Goal: Task Accomplishment & Management: Manage account settings

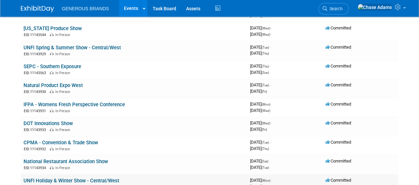
scroll to position [187, 0]
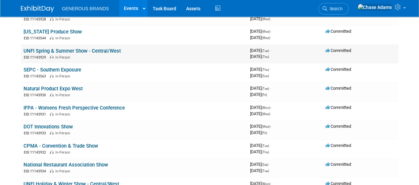
click at [105, 51] on link "UNFI Spring & Summer Show - Central/West" at bounding box center [72, 51] width 97 height 6
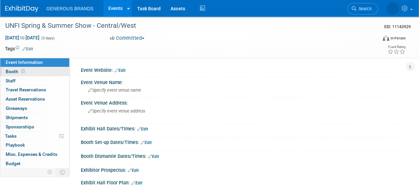
click at [35, 70] on link "Booth" at bounding box center [34, 71] width 69 height 9
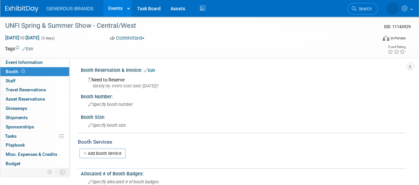
click at [123, 82] on div "Need to Reserve Ideally by: event start date (Tue. Feb 10, 2026)?" at bounding box center [243, 82] width 315 height 14
click at [155, 71] on link "Edit" at bounding box center [149, 70] width 11 height 5
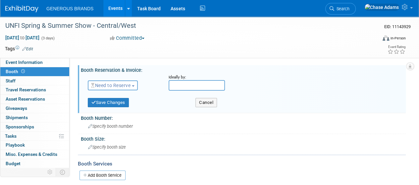
click at [129, 87] on span "Need to Reserve" at bounding box center [110, 85] width 39 height 5
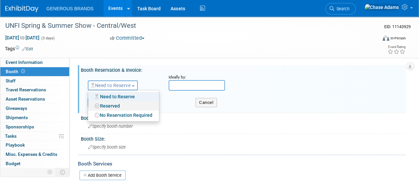
click at [117, 107] on link "Reserved" at bounding box center [123, 105] width 71 height 9
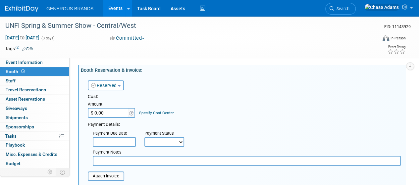
click at [107, 115] on input "$ 0.00" at bounding box center [108, 113] width 41 height 10
type input "$ 8,500.00"
click at [121, 145] on input "text" at bounding box center [114, 142] width 43 height 10
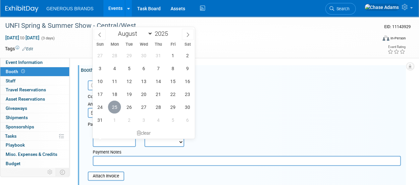
click at [116, 109] on span "25" at bounding box center [114, 107] width 13 height 13
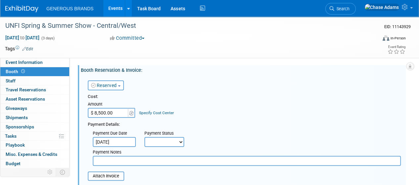
click at [165, 142] on select "Not Paid Yet Partially Paid Paid in Full" at bounding box center [165, 142] width 40 height 10
click at [127, 144] on input "Aug 25, 2025" at bounding box center [114, 142] width 43 height 10
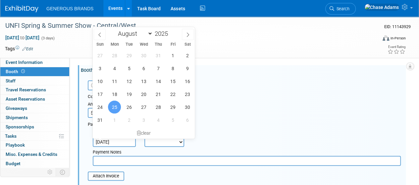
click at [117, 109] on span "25" at bounding box center [114, 107] width 13 height 13
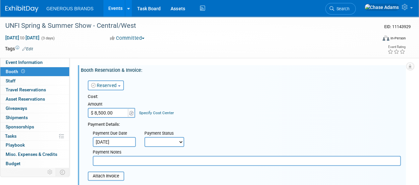
click at [119, 144] on input "Aug 25, 2025" at bounding box center [114, 142] width 43 height 10
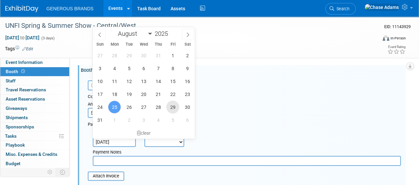
click at [172, 108] on span "29" at bounding box center [172, 107] width 13 height 13
type input "Aug 29, 2025"
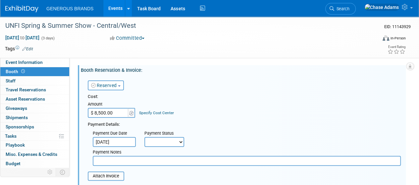
click at [172, 141] on select "Not Paid Yet Partially Paid Paid in Full" at bounding box center [165, 142] width 40 height 10
select select "3"
click at [145, 137] on select "Not Paid Yet Partially Paid Paid in Full" at bounding box center [165, 142] width 40 height 10
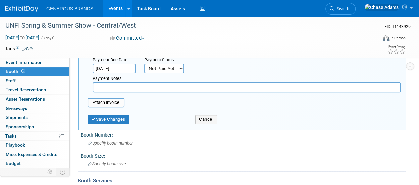
scroll to position [74, 0]
click at [120, 124] on div "Save Changes Cancel" at bounding box center [244, 118] width 313 height 17
click at [121, 121] on button "Save Changes" at bounding box center [108, 119] width 41 height 9
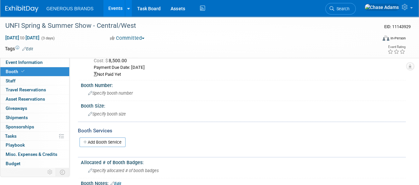
scroll to position [0, 0]
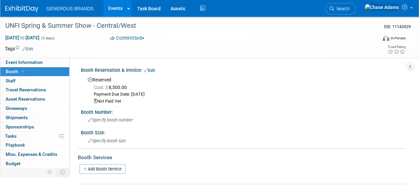
click at [150, 70] on link "Edit" at bounding box center [149, 70] width 11 height 5
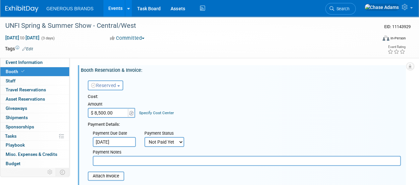
scroll to position [32, 0]
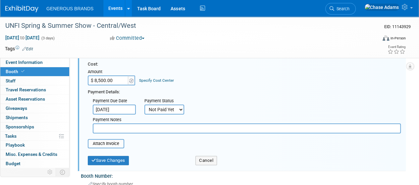
click at [129, 134] on div "Cost: Amount $ 8,500.00 Specify Cost Center Cost Center -- Not Specified --" at bounding box center [244, 104] width 313 height 87
click at [132, 130] on input "text" at bounding box center [247, 129] width 308 height 10
drag, startPoint x: 124, startPoint y: 129, endPoint x: 88, endPoint y: 125, distance: 35.7
click at [88, 125] on div "Payment Notes Full Table" at bounding box center [247, 124] width 318 height 19
paste input "> Tier 3 - $10M+: $8500 Full"
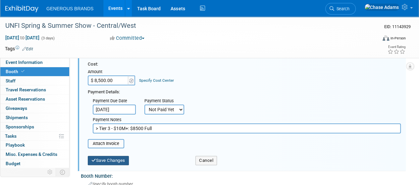
type input "> Tier 3 - $10M+: $8500 Full"
click at [123, 161] on button "Save Changes" at bounding box center [108, 160] width 41 height 9
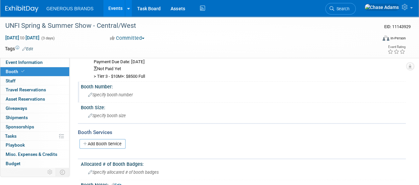
scroll to position [0, 0]
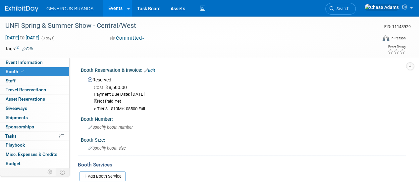
click at [241, 183] on div "Add Booth Service" at bounding box center [242, 176] width 328 height 15
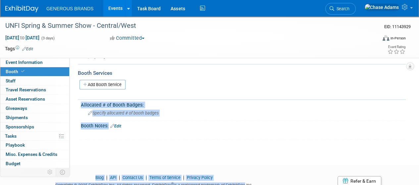
scroll to position [117, 0]
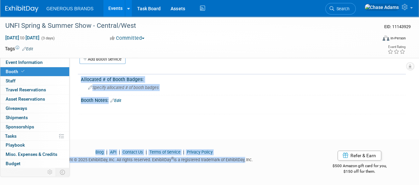
drag, startPoint x: 241, startPoint y: 183, endPoint x: 236, endPoint y: 193, distance: 11.9
click at [160, 121] on div "UNFI Spring & Summer Show - Central/West EID: 11143929 Feb 10, 2026 to Feb 12, …" at bounding box center [209, 13] width 419 height 228
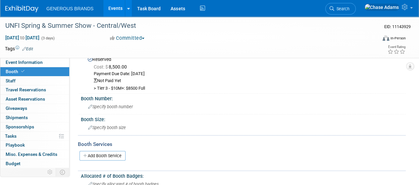
scroll to position [0, 0]
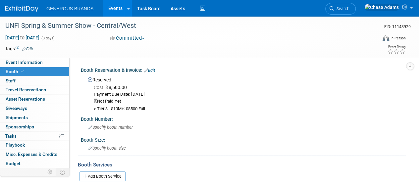
click at [155, 70] on link "Edit" at bounding box center [149, 70] width 11 height 5
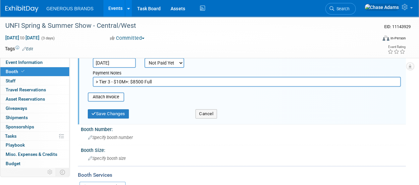
scroll to position [80, 0]
click at [125, 112] on button "Save Changes" at bounding box center [108, 113] width 41 height 9
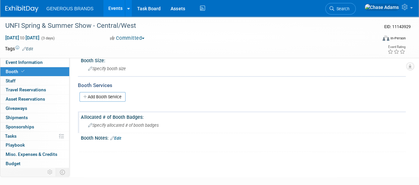
click at [121, 121] on div "Specify allocated # of booth badges" at bounding box center [243, 125] width 315 height 10
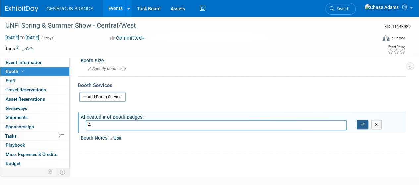
type input "4"
click at [361, 123] on icon "button" at bounding box center [363, 125] width 5 height 4
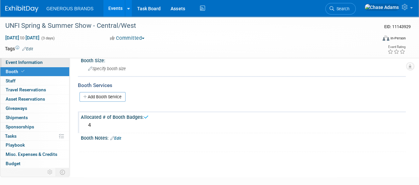
click at [19, 66] on link "Event Information" at bounding box center [34, 62] width 69 height 9
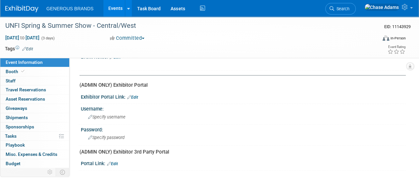
scroll to position [141, 0]
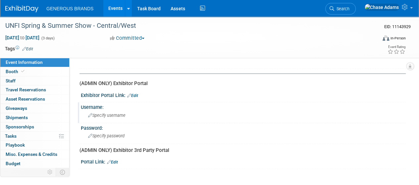
click at [121, 115] on span "Specify username" at bounding box center [106, 115] width 37 height 5
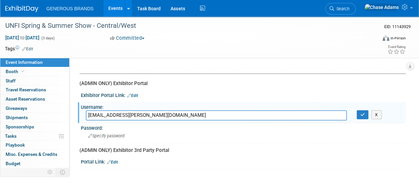
type input "chase.adams@generousbrands.com"
click at [366, 115] on button "button" at bounding box center [363, 114] width 12 height 9
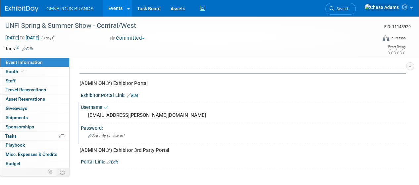
click at [137, 132] on div "Specify password" at bounding box center [243, 136] width 315 height 10
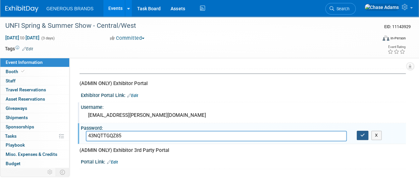
type input "43NQTTGQZ85"
click at [359, 132] on button "button" at bounding box center [363, 135] width 12 height 9
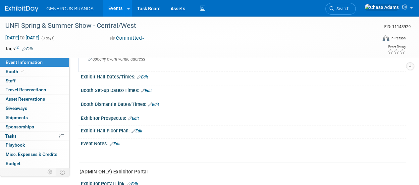
scroll to position [0, 0]
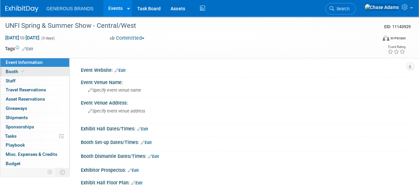
click at [39, 69] on link "Booth" at bounding box center [34, 71] width 69 height 9
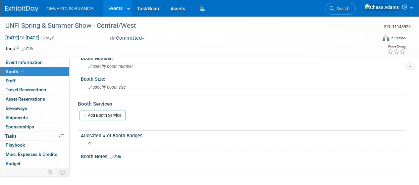
scroll to position [60, 0]
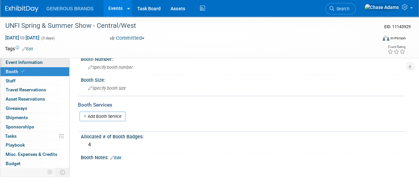
click at [36, 60] on span "Event Information" at bounding box center [24, 62] width 37 height 5
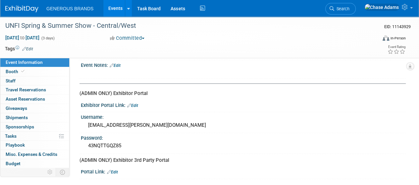
scroll to position [131, 0]
click at [135, 104] on link "Edit" at bounding box center [132, 105] width 11 height 5
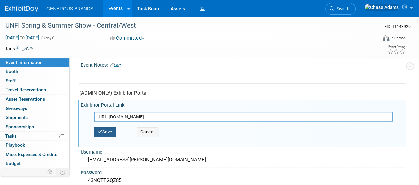
type input "https://web.cvent.com/event/7a302414-3f06-496d-a4bb-79d9cb257b01/confirmation:6…"
click at [113, 134] on button "Save" at bounding box center [105, 132] width 22 height 10
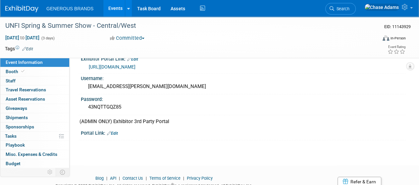
scroll to position [177, 0]
